Goal: Information Seeking & Learning: Find specific fact

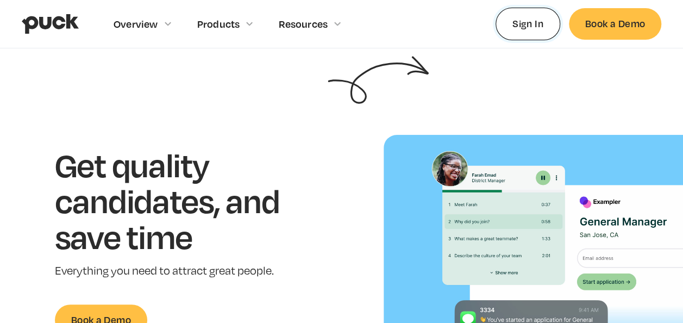
click at [514, 27] on link "Sign In" at bounding box center [527, 24] width 65 height 32
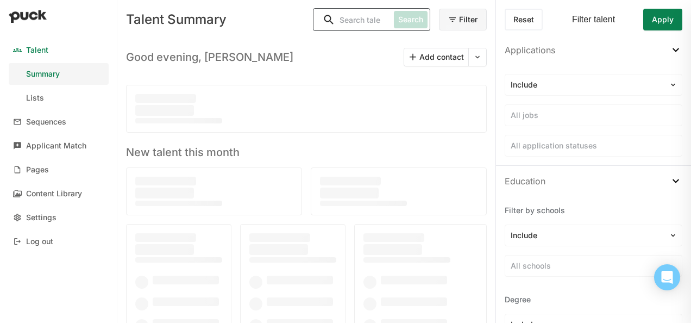
click at [372, 26] on input "Search" at bounding box center [351, 20] width 76 height 22
type input "flowers"
click at [398, 17] on button "Search" at bounding box center [411, 19] width 34 height 17
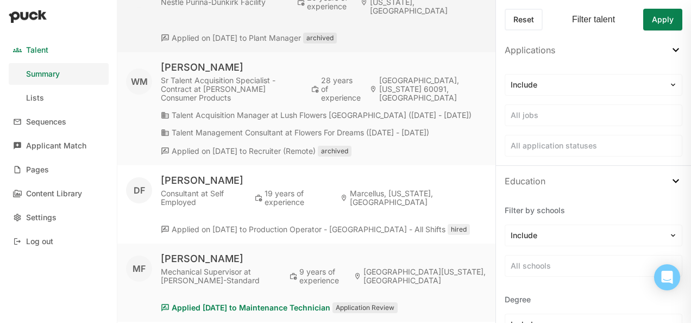
scroll to position [1623, 0]
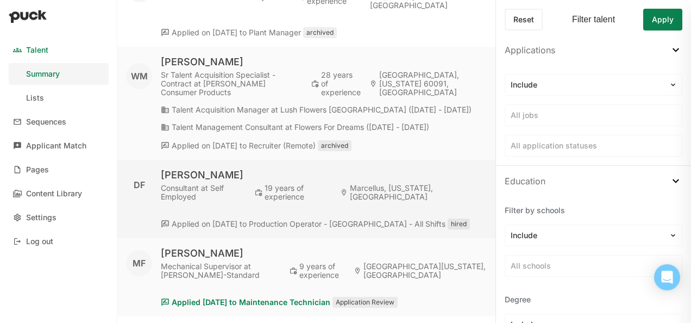
click at [236, 184] on div "Consultant at Self Employed" at bounding box center [203, 192] width 85 height 17
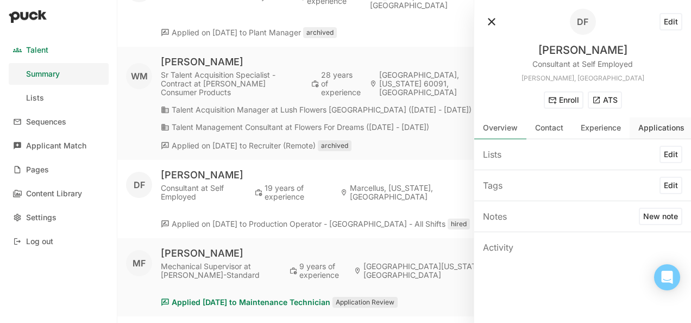
click at [654, 136] on div "Applications" at bounding box center [662, 128] width 64 height 22
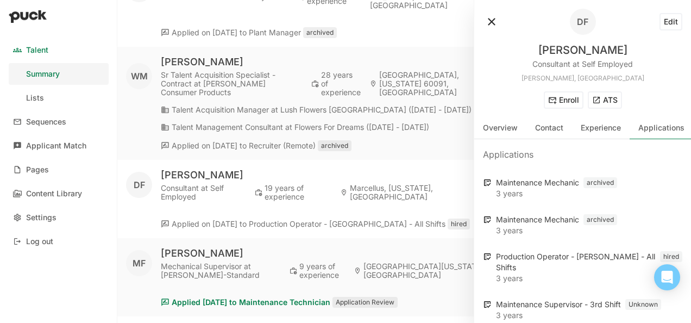
click at [686, 203] on div "Maintenance Mechanic 3 years archived" at bounding box center [582, 187] width 217 height 37
click at [596, 135] on div "Experience" at bounding box center [601, 128] width 58 height 22
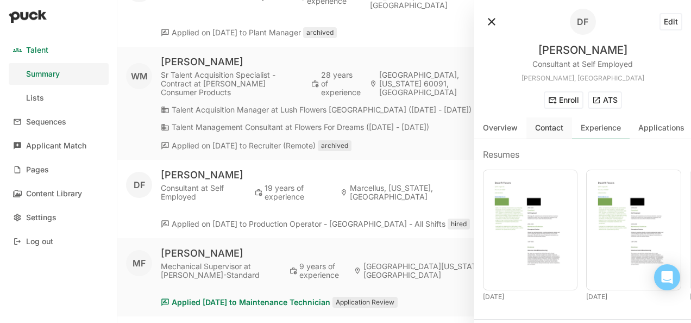
click at [552, 135] on div "Contact" at bounding box center [549, 128] width 46 height 22
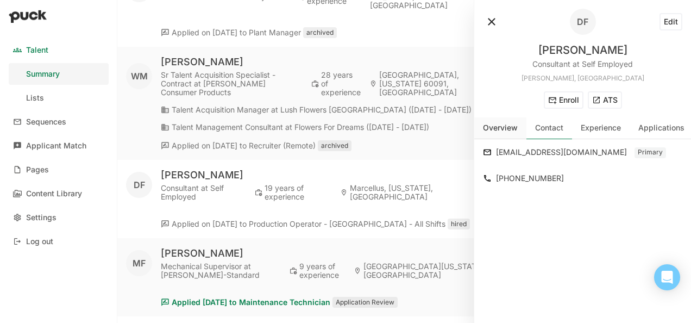
click at [492, 136] on div "Overview" at bounding box center [500, 128] width 52 height 22
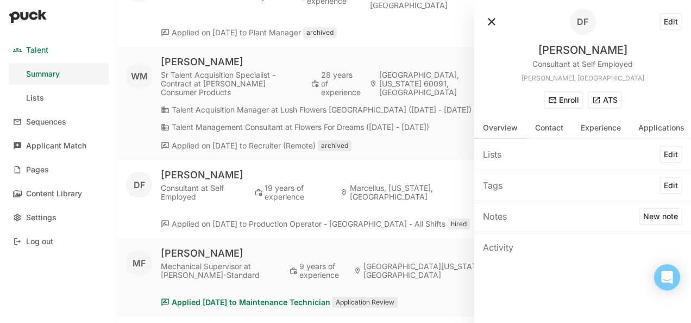
click at [598, 99] on button "ATS" at bounding box center [605, 99] width 34 height 17
click at [488, 26] on button at bounding box center [491, 21] width 17 height 17
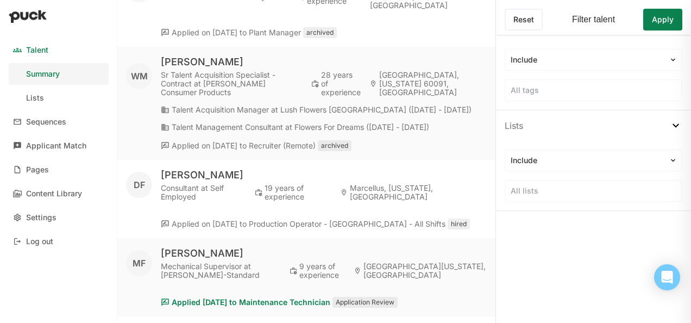
scroll to position [961, 0]
